Goal: Communication & Community: Answer question/provide support

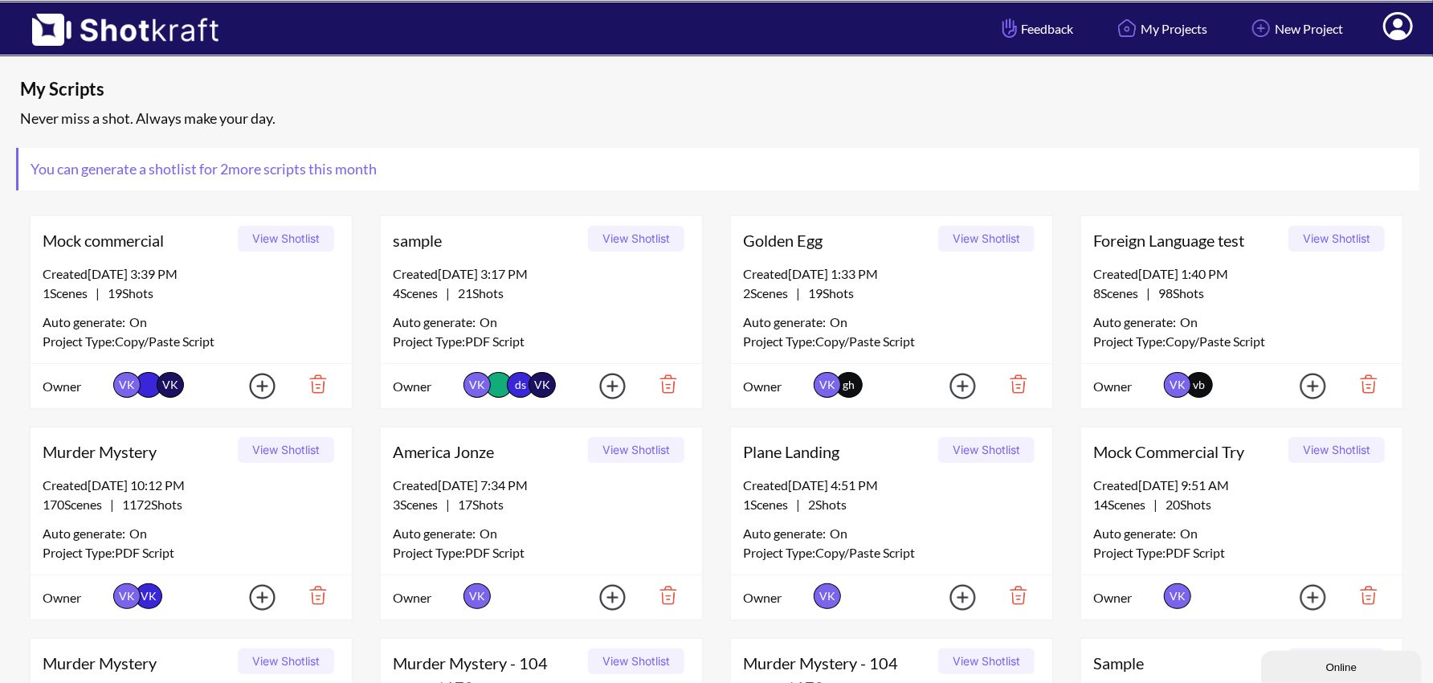
click at [1396, 31] on icon at bounding box center [1398, 27] width 17 height 19
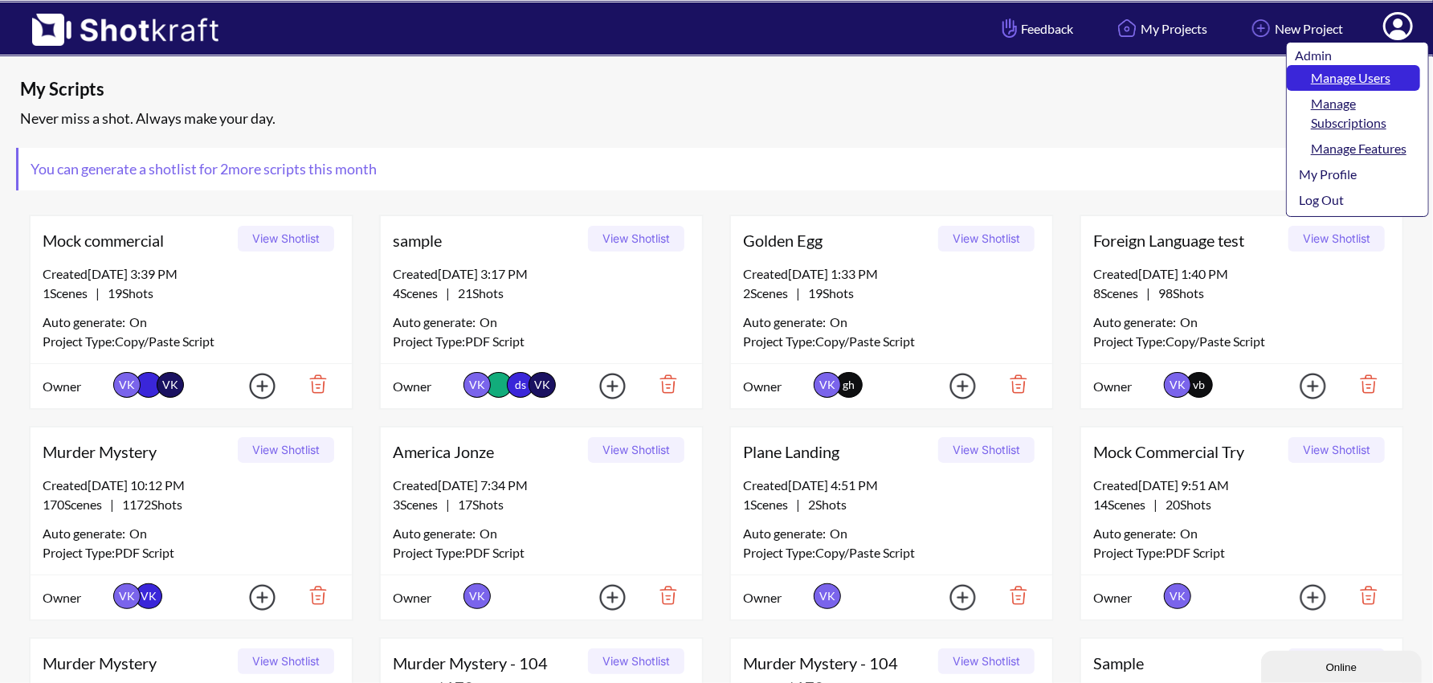
click at [1377, 74] on link "Manage Users" at bounding box center [1353, 78] width 133 height 26
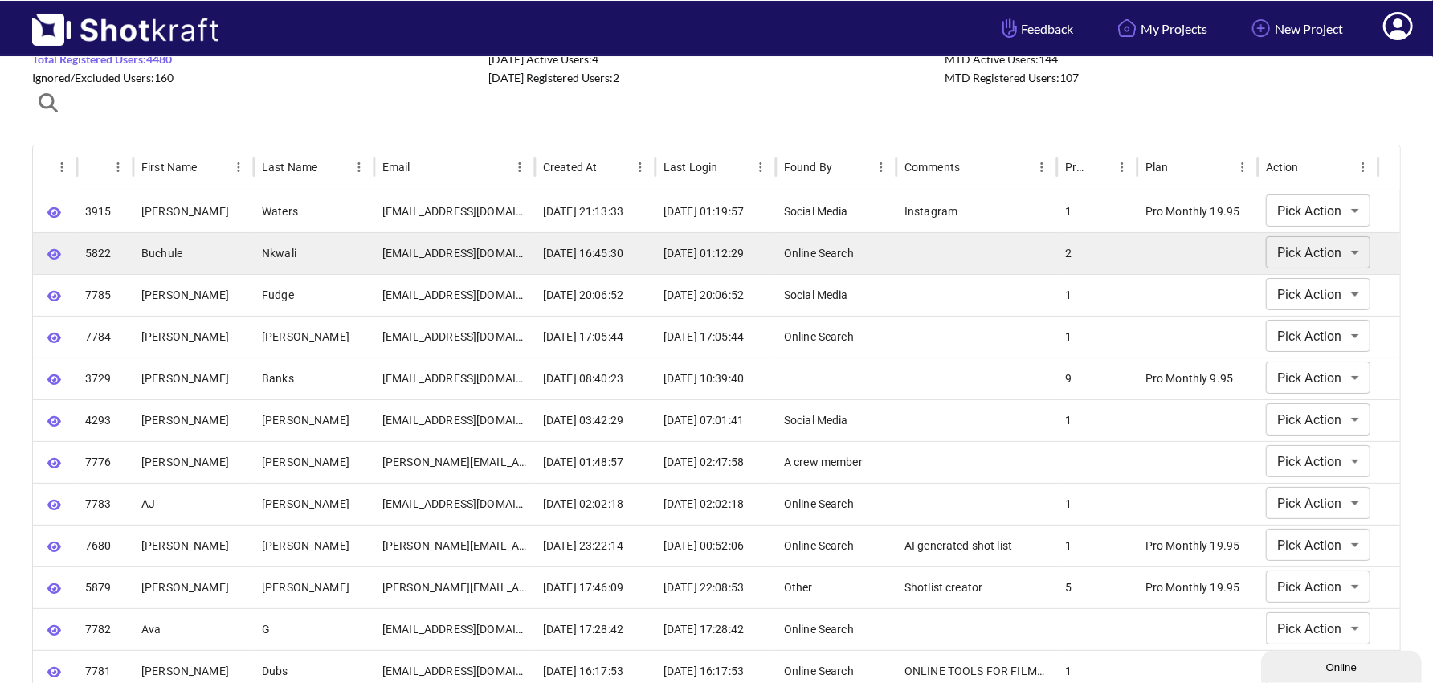
scroll to position [72, 0]
click at [47, 249] on icon "button" at bounding box center [54, 255] width 14 height 12
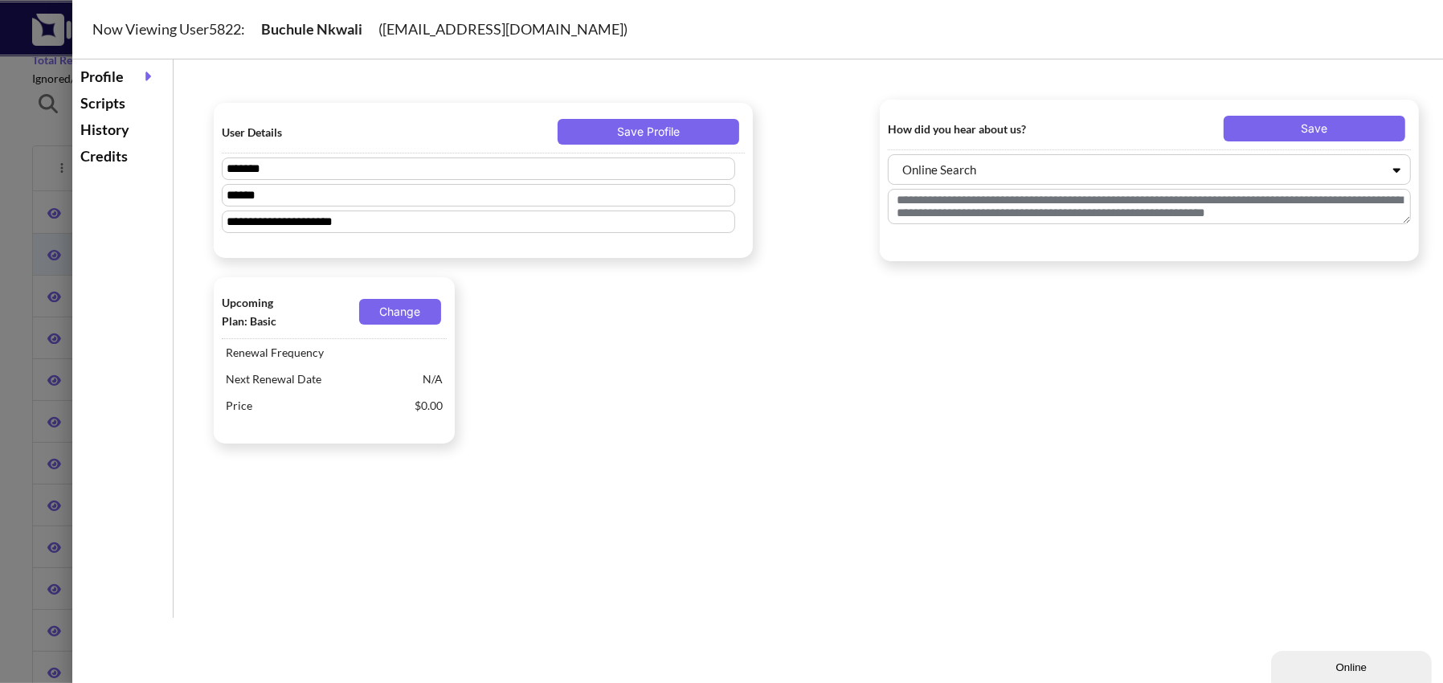
click at [117, 104] on div "Scripts" at bounding box center [122, 103] width 92 height 27
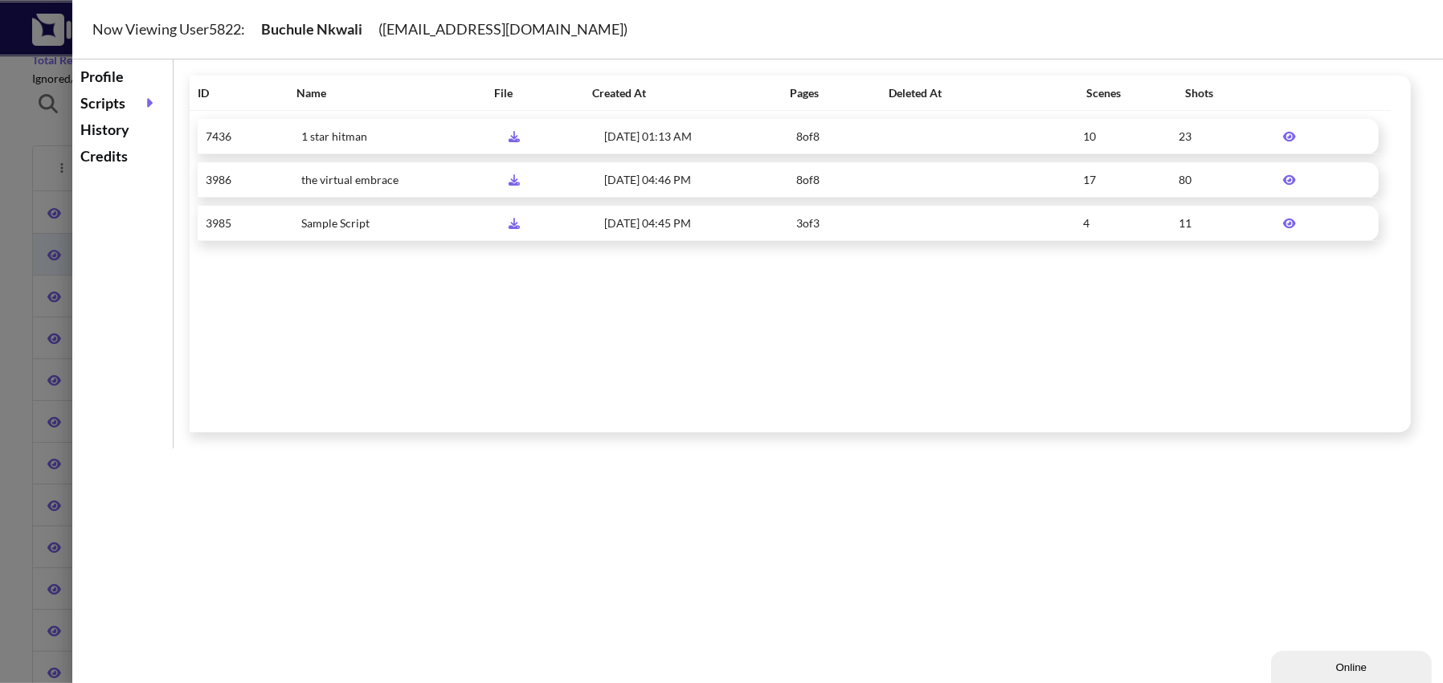
click at [18, 163] on div at bounding box center [721, 341] width 1443 height 683
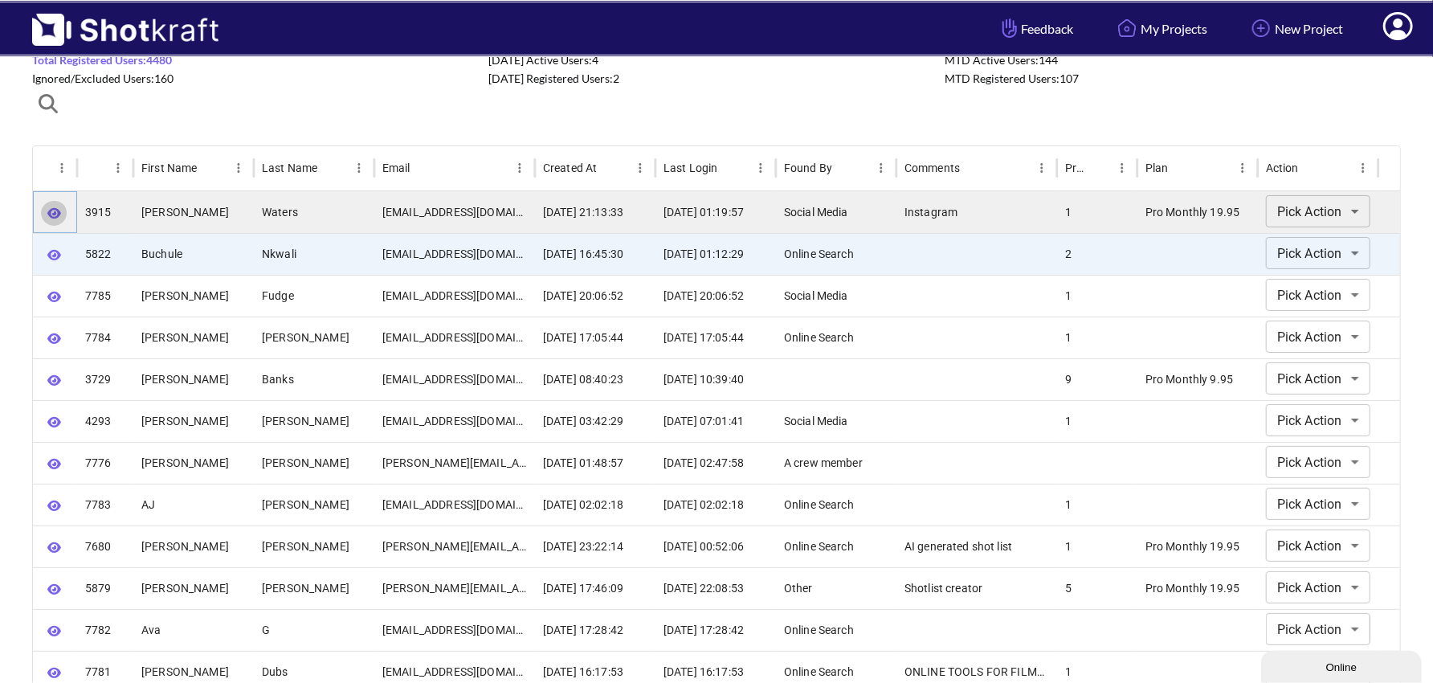
click at [53, 213] on icon "button" at bounding box center [54, 213] width 14 height 10
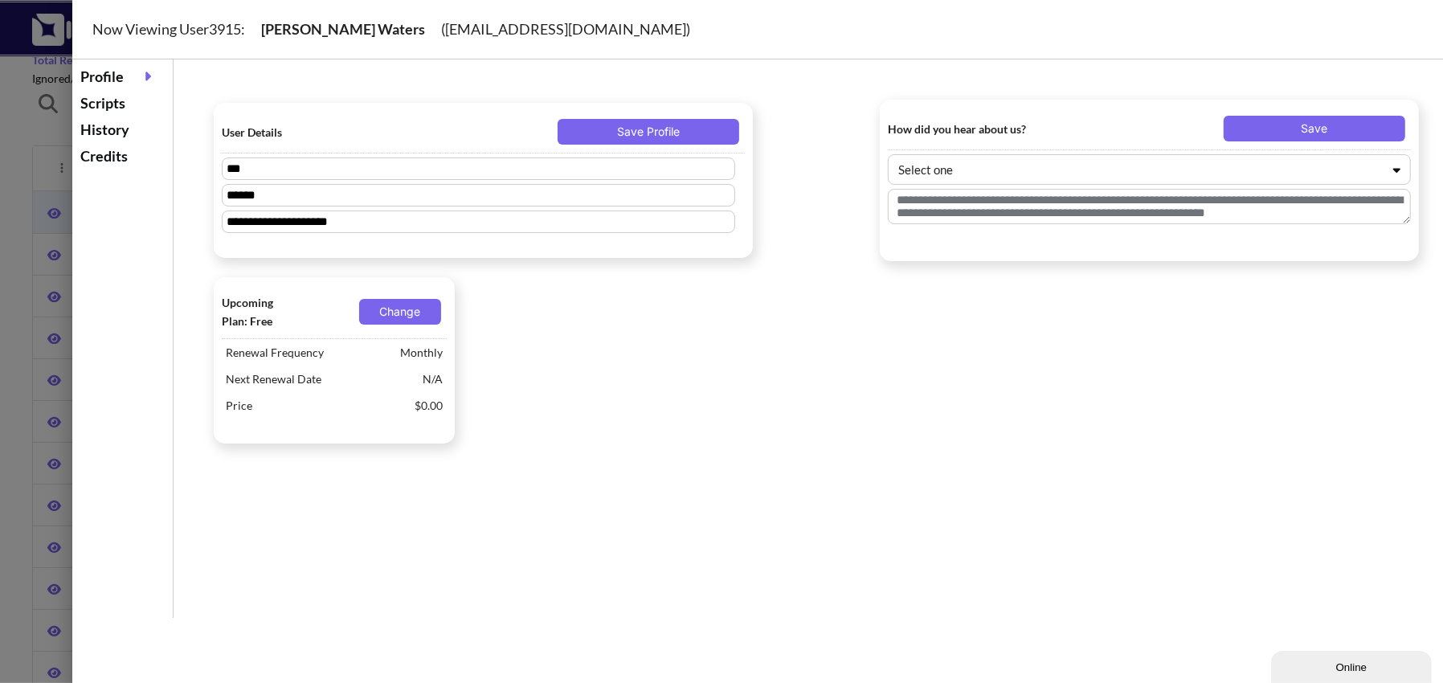
type textarea "*********"
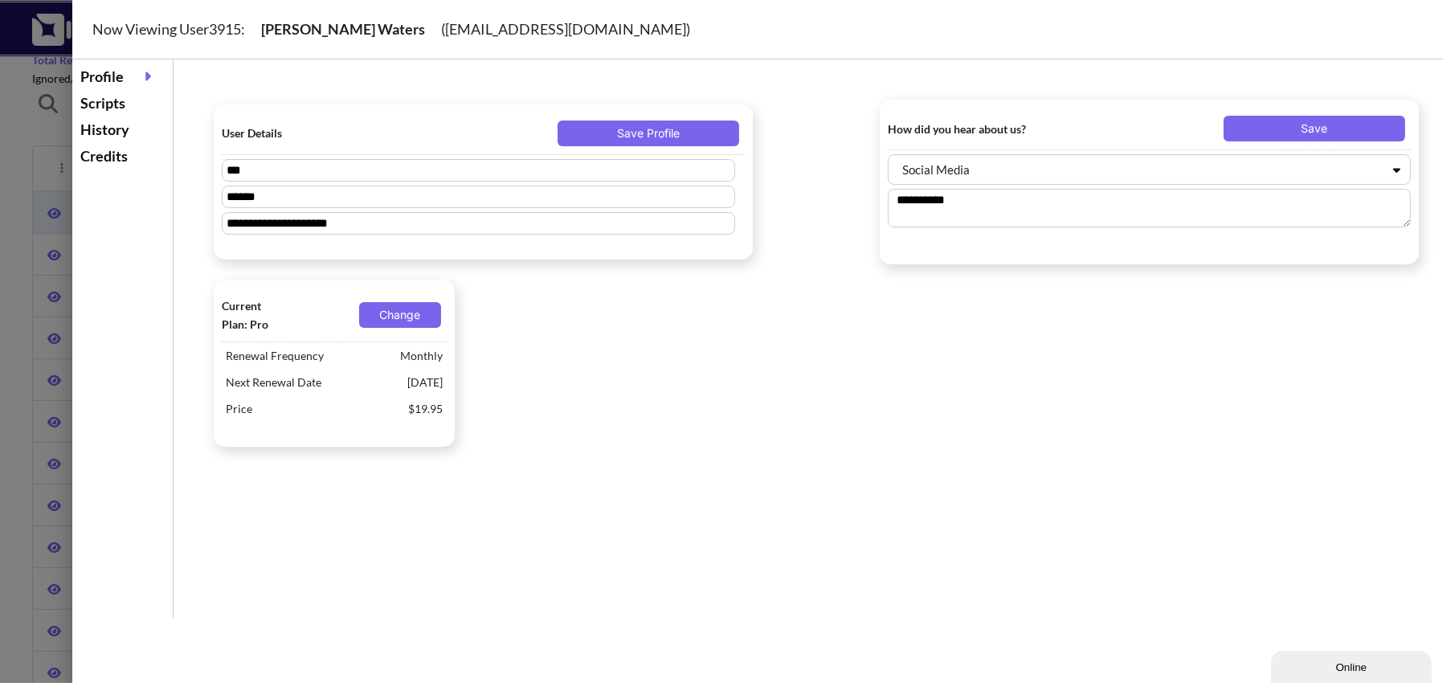
click at [121, 105] on div "Scripts" at bounding box center [122, 103] width 92 height 27
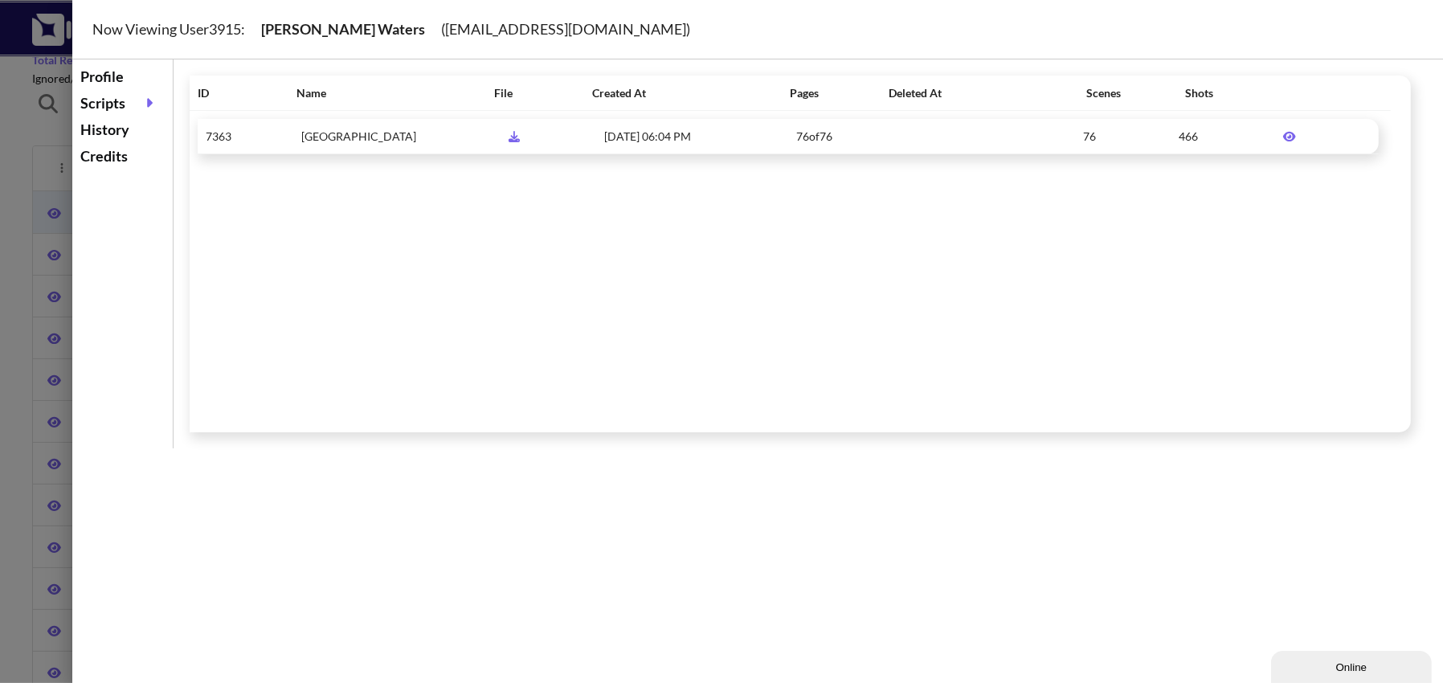
click at [25, 153] on div at bounding box center [721, 341] width 1443 height 683
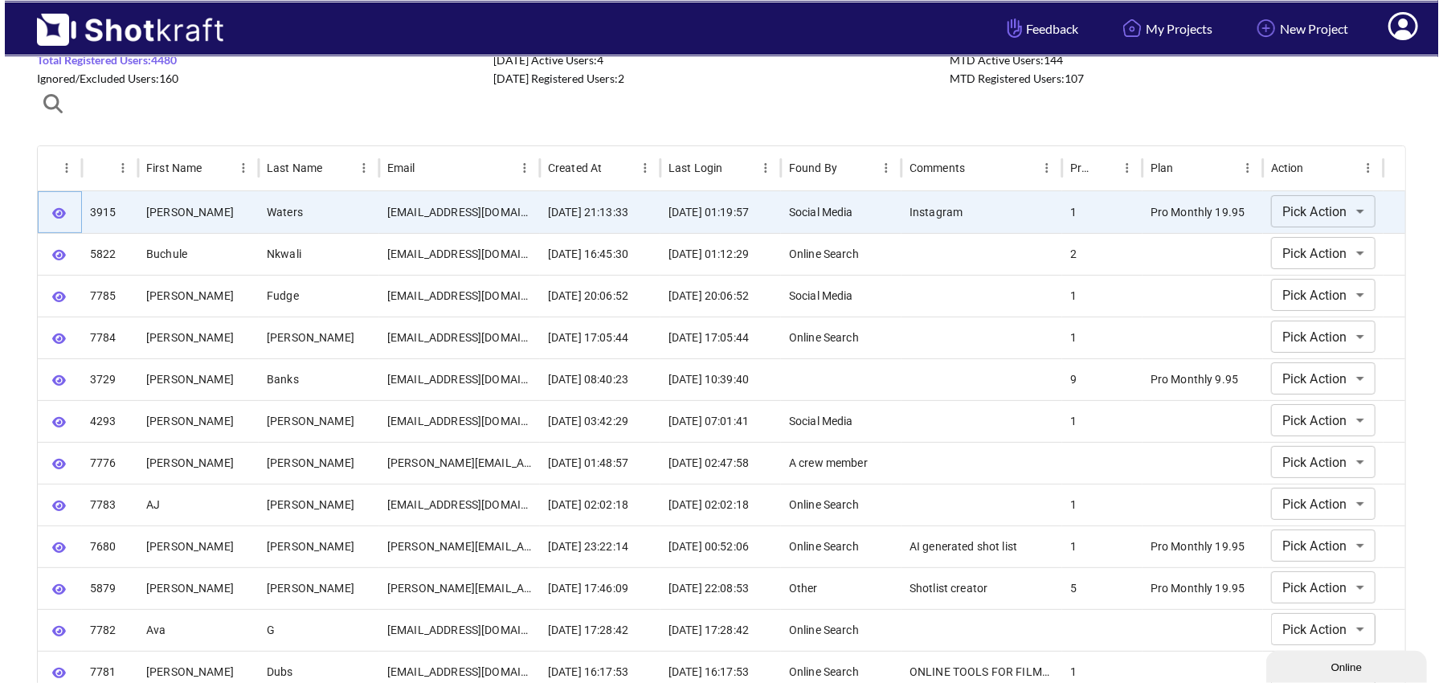
scroll to position [68, 0]
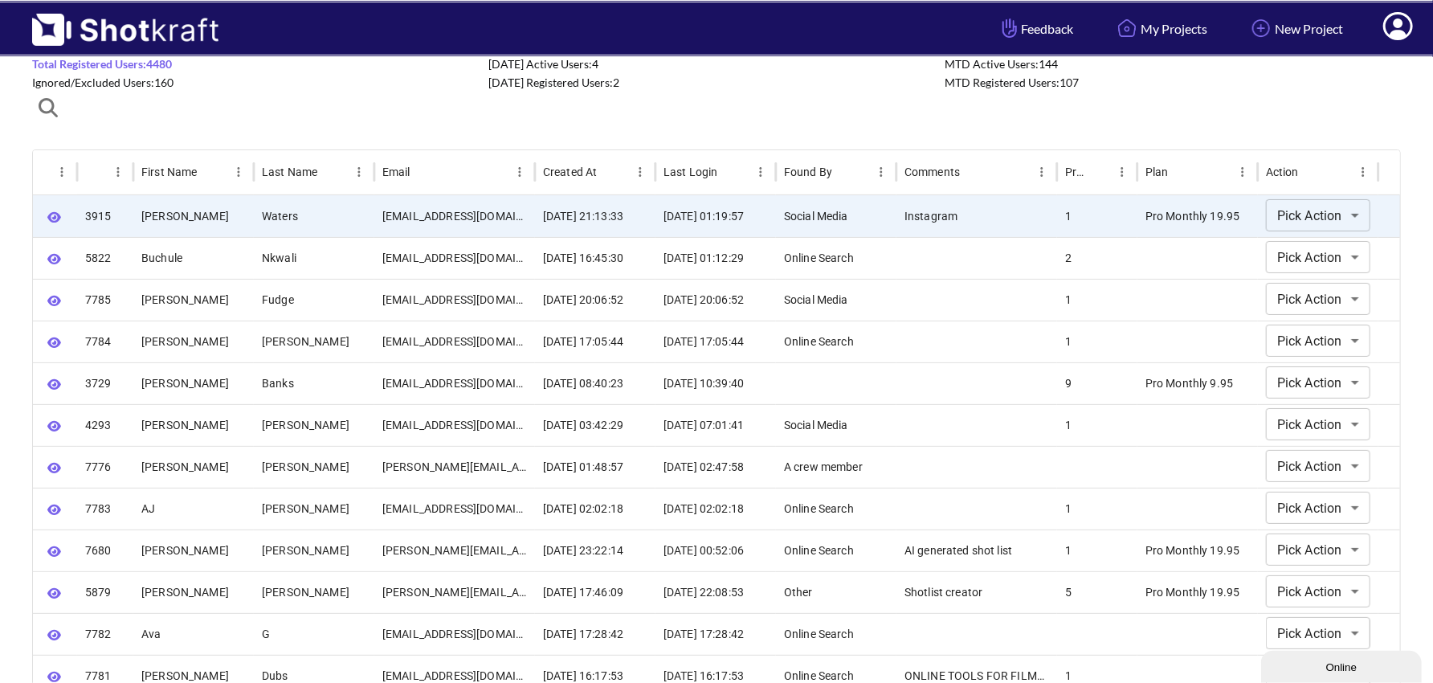
click at [141, 80] on span "Ignored/Excluded Users: 160" at bounding box center [102, 83] width 141 height 14
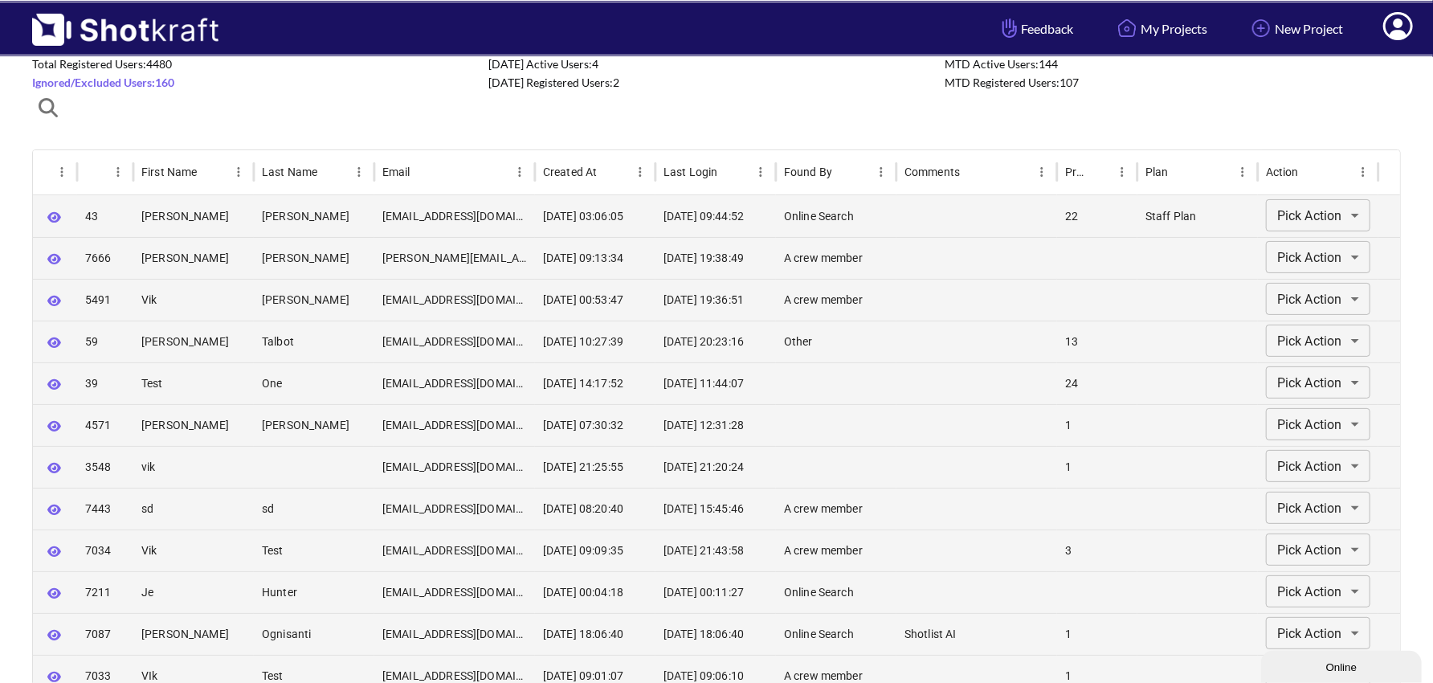
click at [97, 62] on span "Total Registered Users: 4480" at bounding box center [102, 64] width 140 height 14
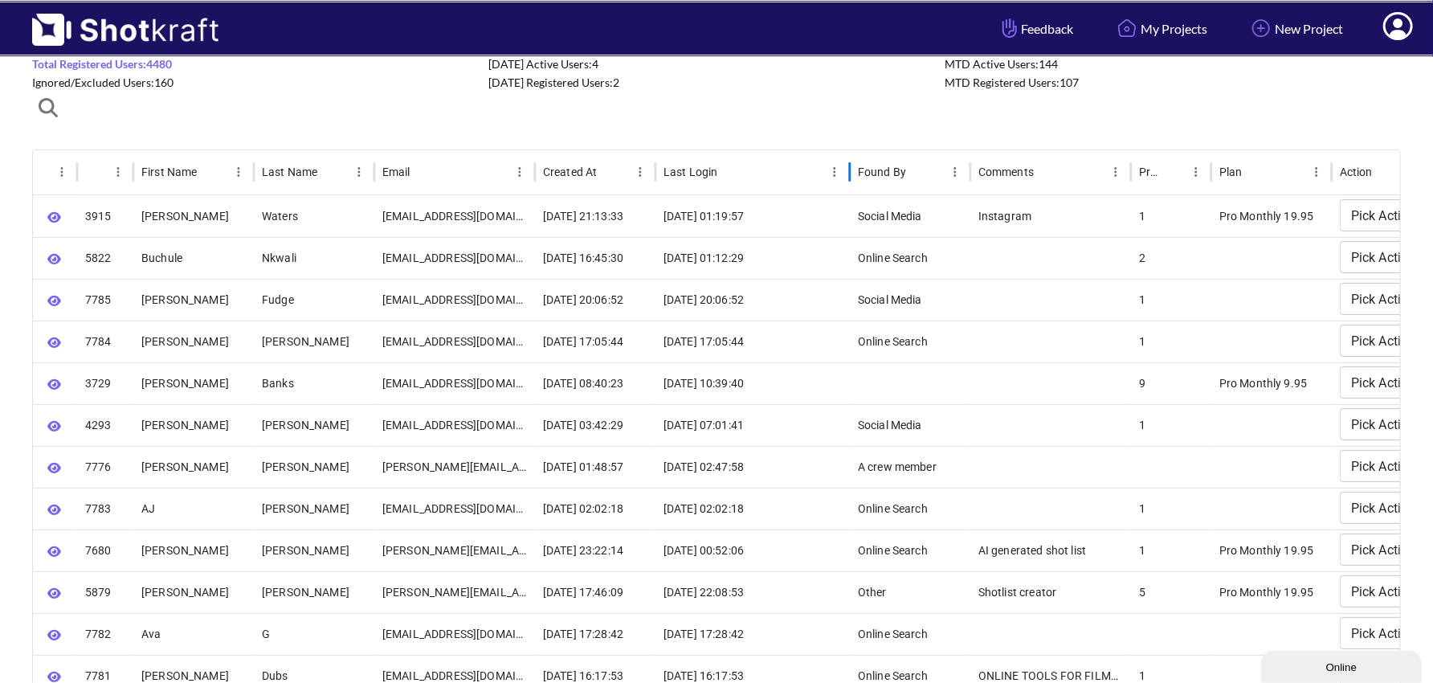
drag, startPoint x: 776, startPoint y: 174, endPoint x: 848, endPoint y: 180, distance: 72.5
click at [848, 180] on div at bounding box center [850, 171] width 8 height 45
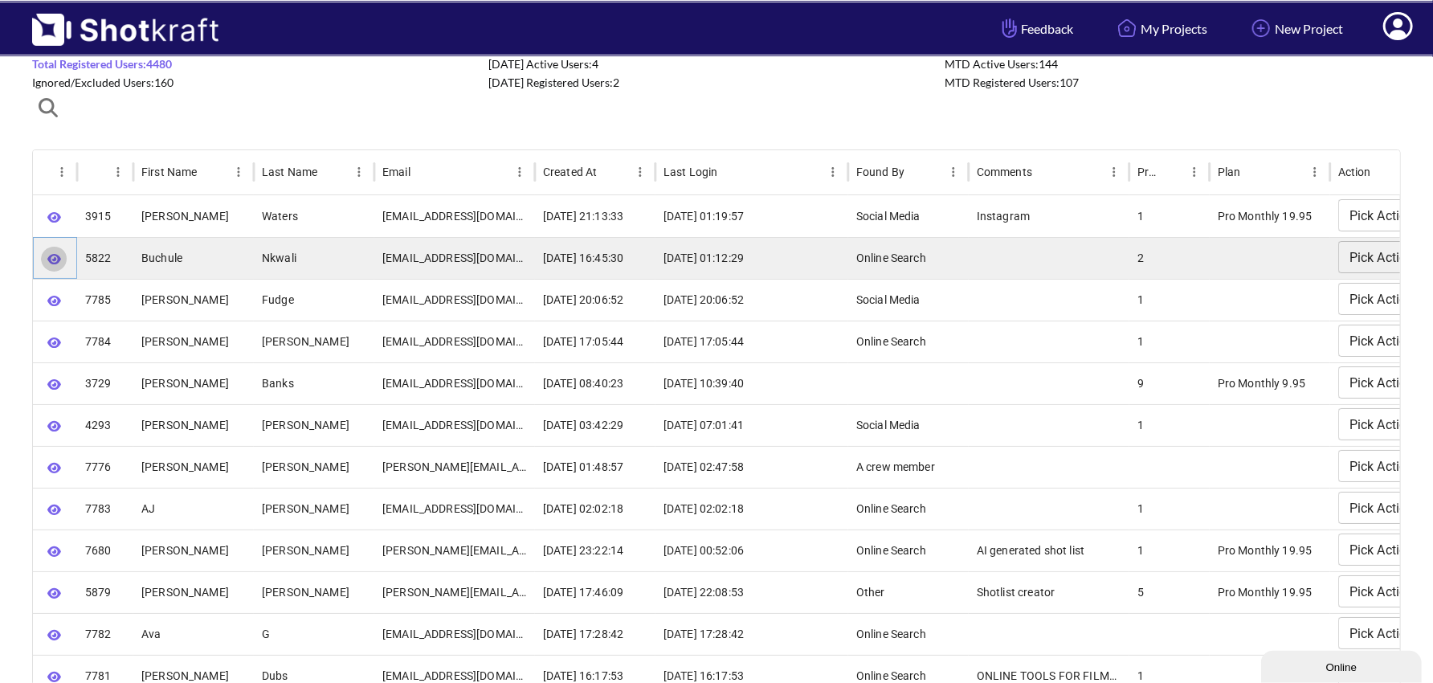
click at [57, 261] on icon "button" at bounding box center [54, 259] width 14 height 10
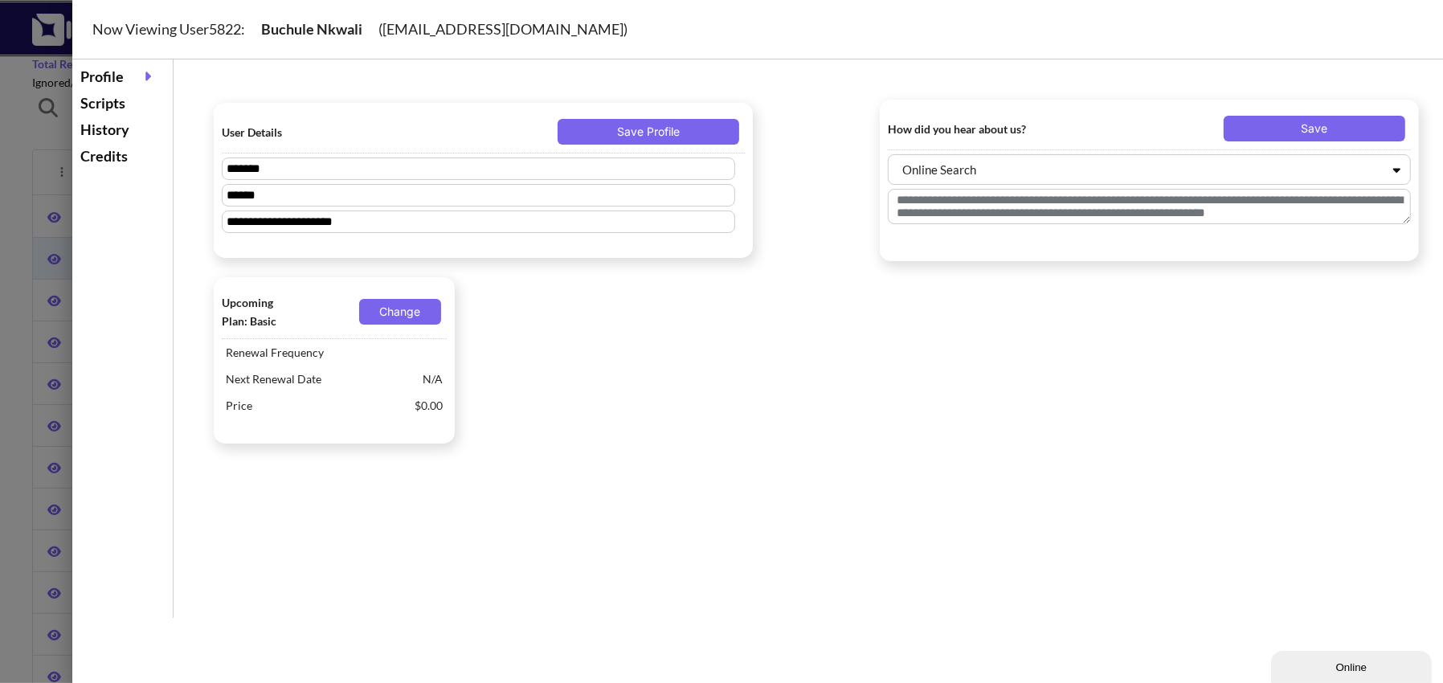
click at [116, 128] on div "History" at bounding box center [122, 129] width 92 height 27
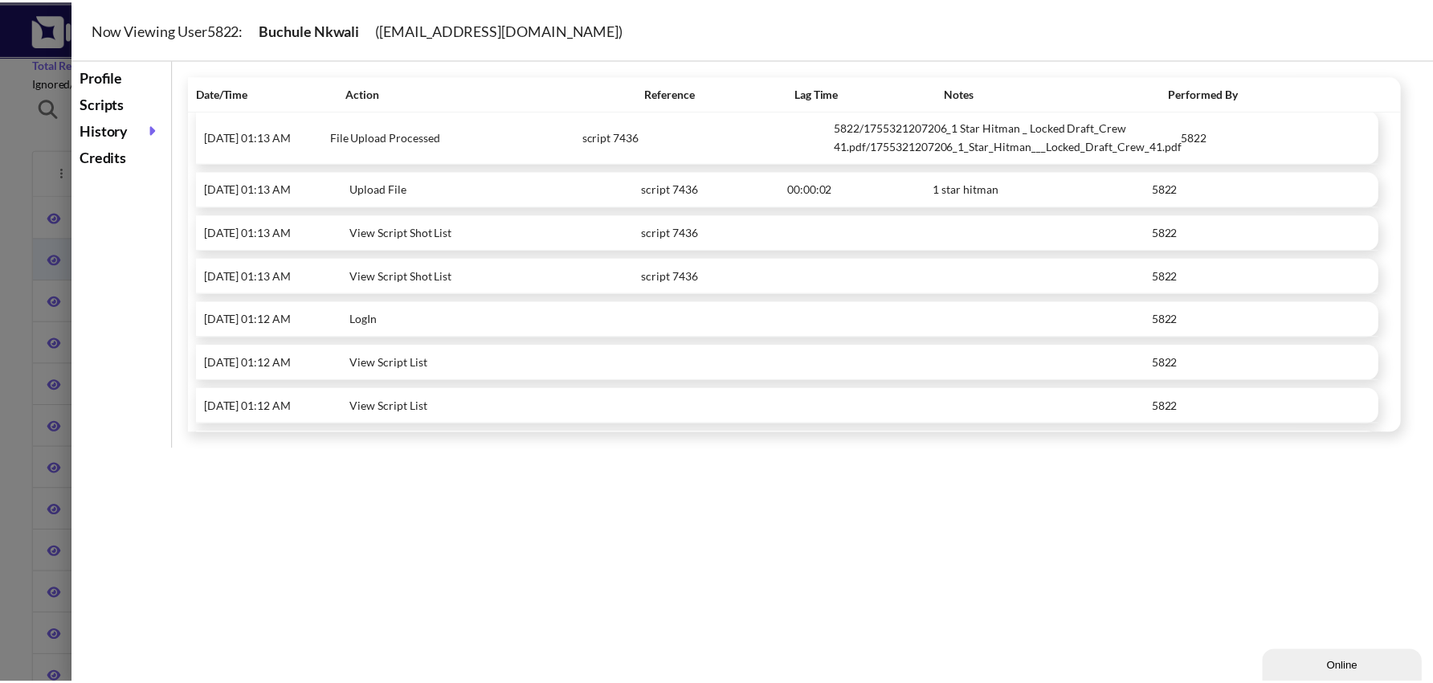
scroll to position [0, 0]
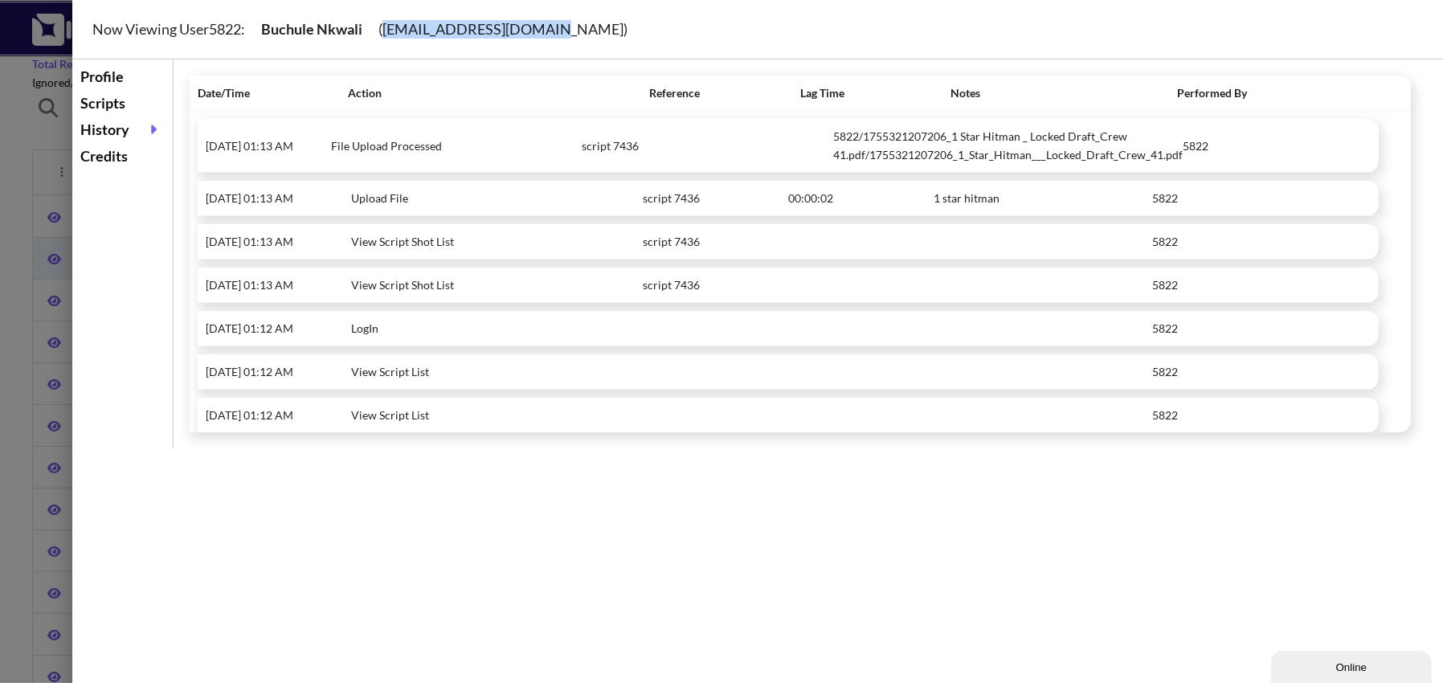
drag, startPoint x: 386, startPoint y: 30, endPoint x: 549, endPoint y: 33, distance: 163.1
click at [549, 33] on div "Now Viewing User 5822 : Buchule Nkwali ( [EMAIL_ADDRESS][DOMAIN_NAME] )" at bounding box center [777, 29] width 1411 height 59
copy div "[EMAIL_ADDRESS][DOMAIN_NAME]"
click at [19, 208] on div at bounding box center [721, 341] width 1443 height 683
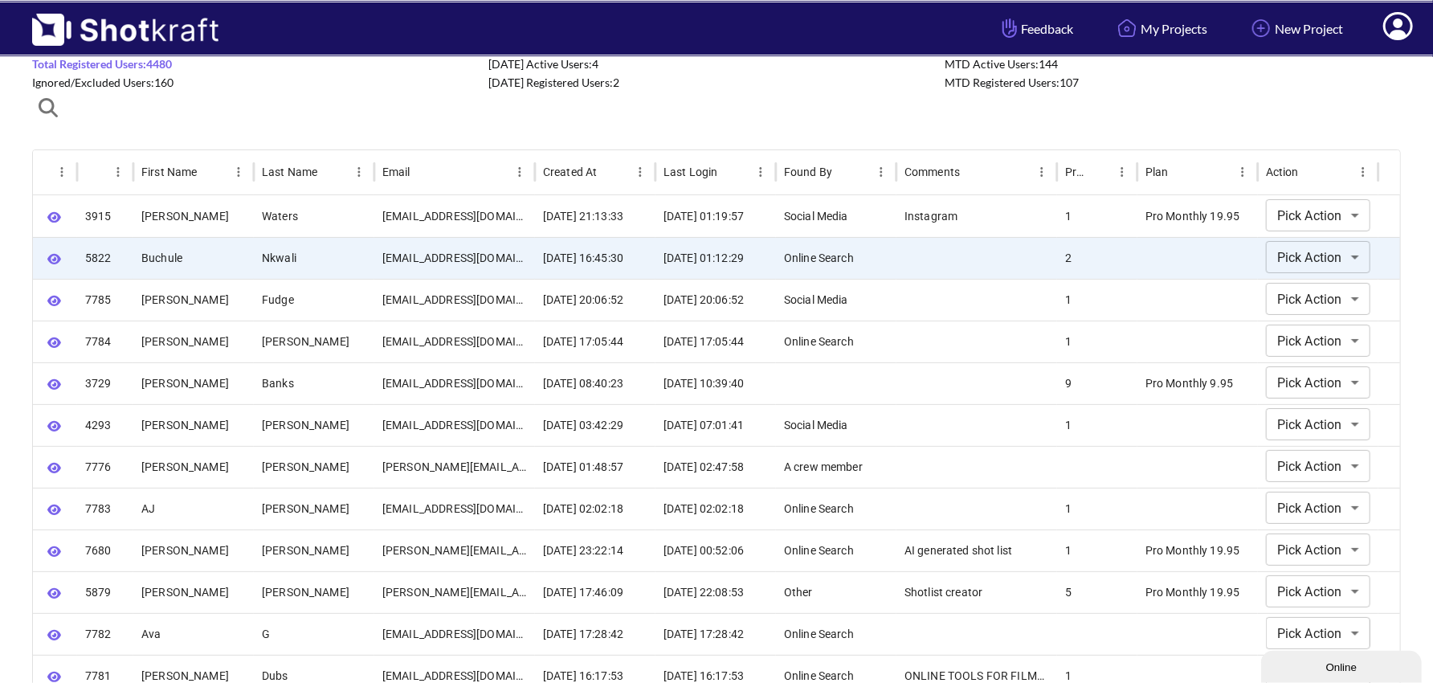
click at [1334, 663] on div "Online" at bounding box center [1340, 666] width 137 height 12
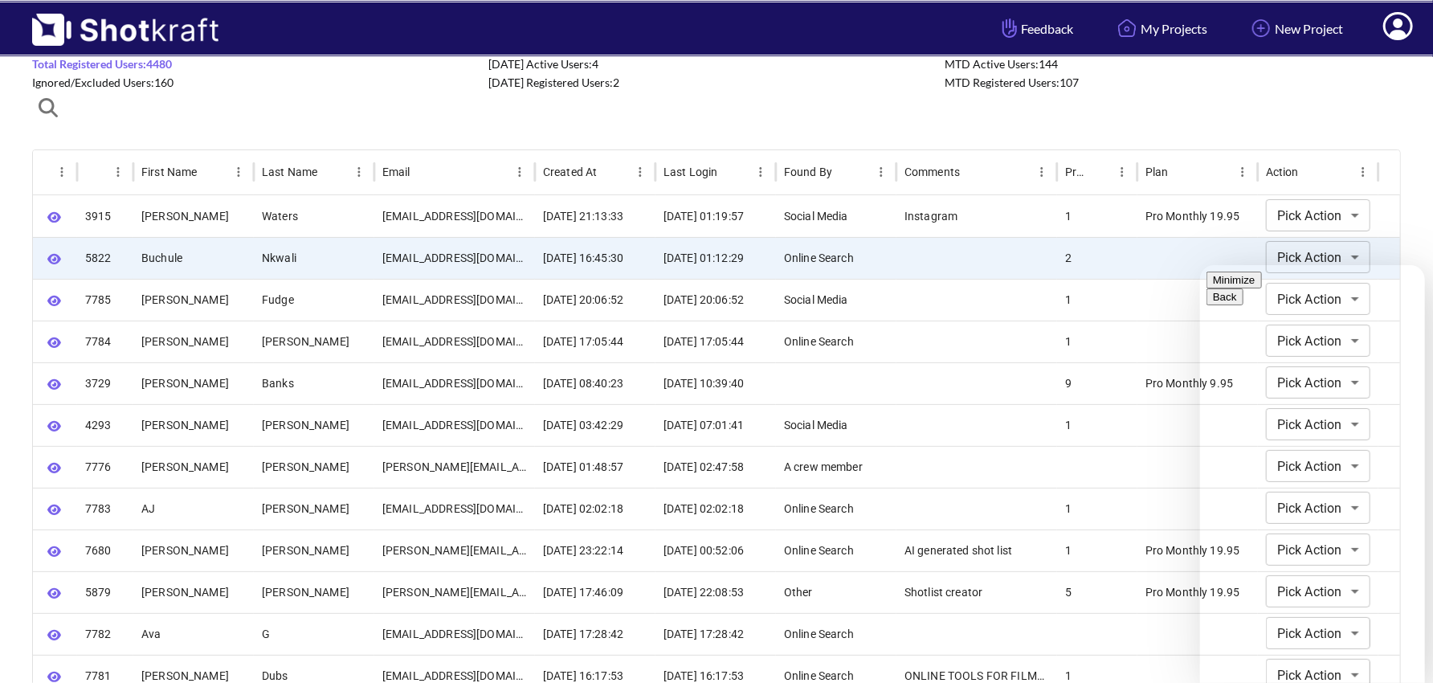
click at [1199, 264] on textarea at bounding box center [1199, 264] width 0 height 0
type textarea "**"
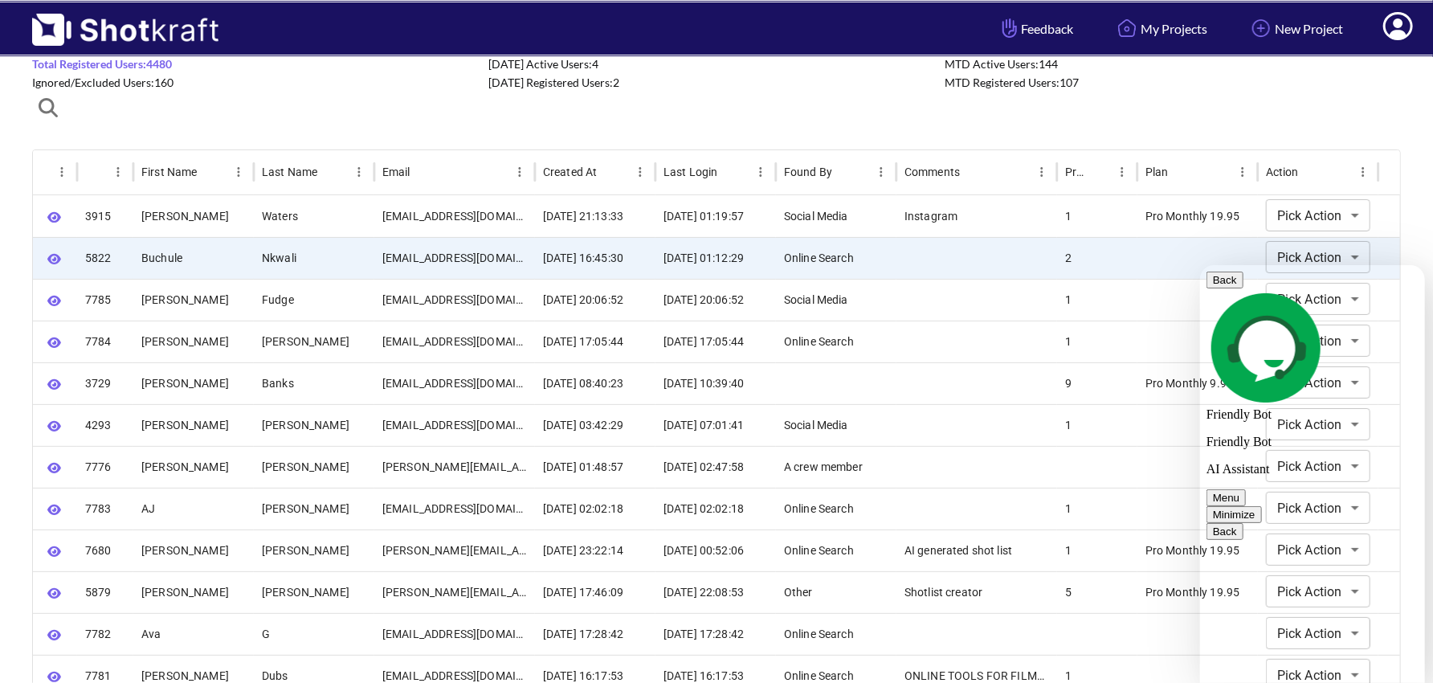
click at [1227, 288] on button "Back" at bounding box center [1224, 279] width 37 height 17
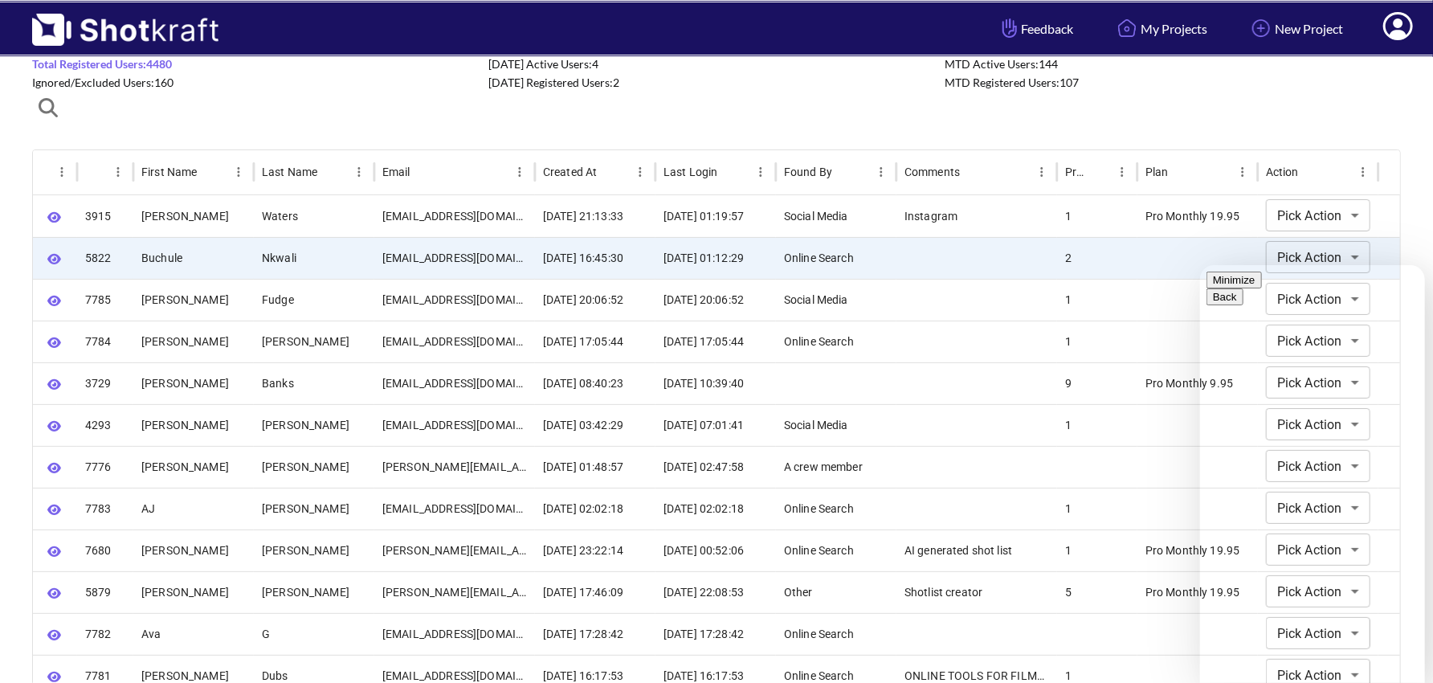
click at [1261, 285] on button "Minimize" at bounding box center [1233, 279] width 55 height 17
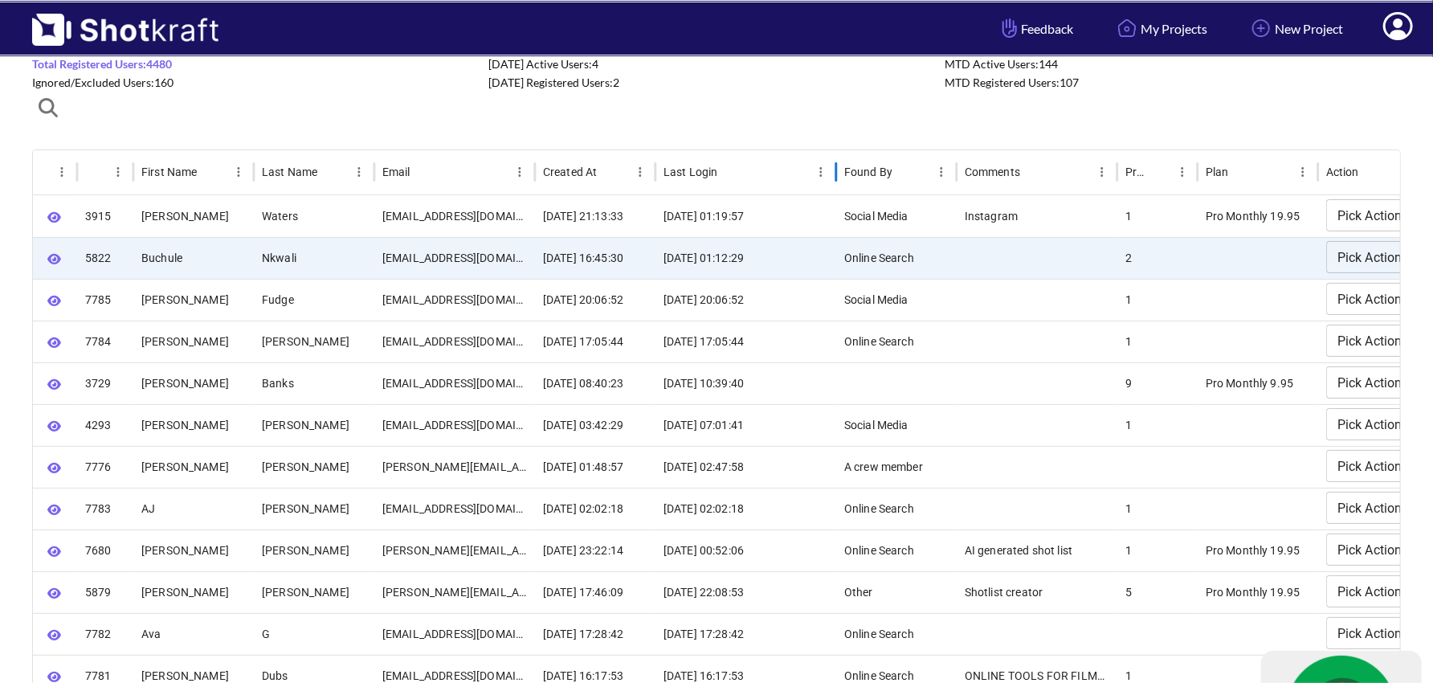
drag, startPoint x: 775, startPoint y: 163, endPoint x: 833, endPoint y: 167, distance: 58.0
click at [833, 167] on div at bounding box center [836, 171] width 8 height 45
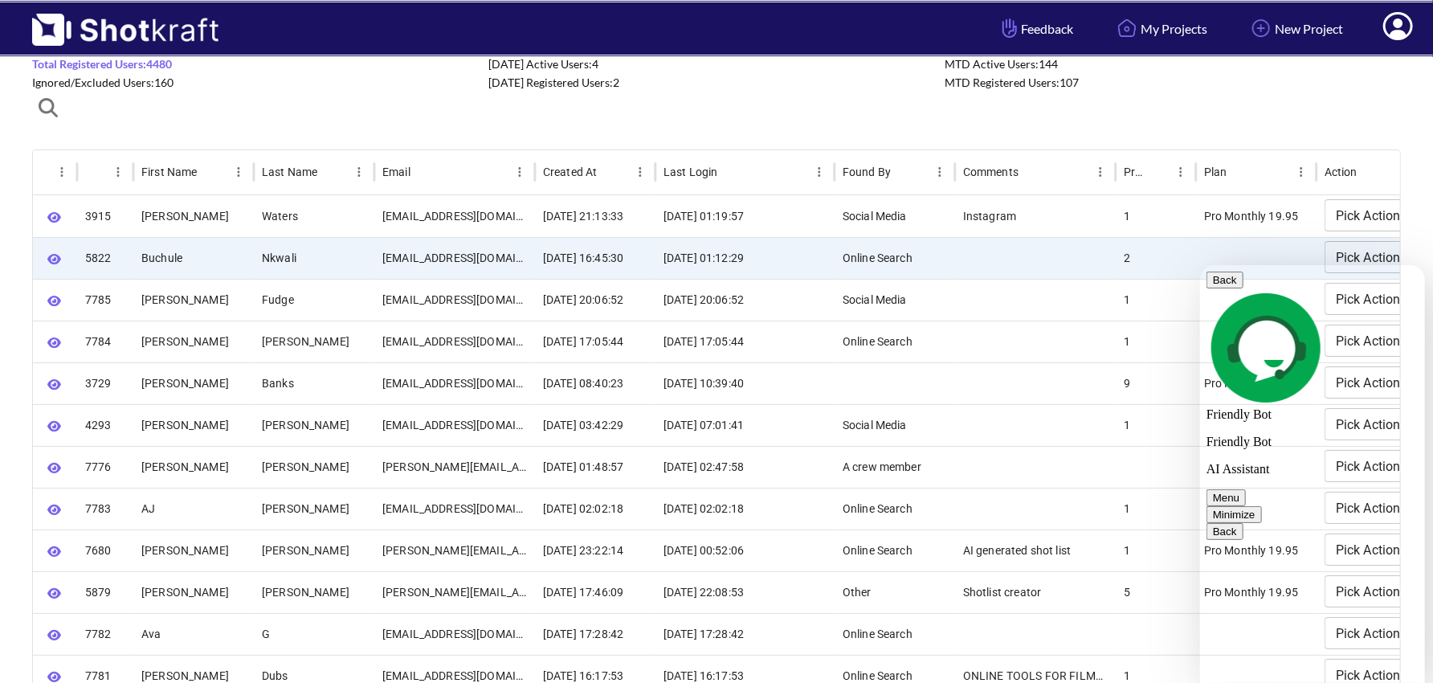
click at [1199, 264] on textarea at bounding box center [1199, 264] width 0 height 0
type textarea "**********"
click at [1261, 505] on button "Minimize" at bounding box center [1233, 513] width 55 height 17
